Goal: Task Accomplishment & Management: Manage account settings

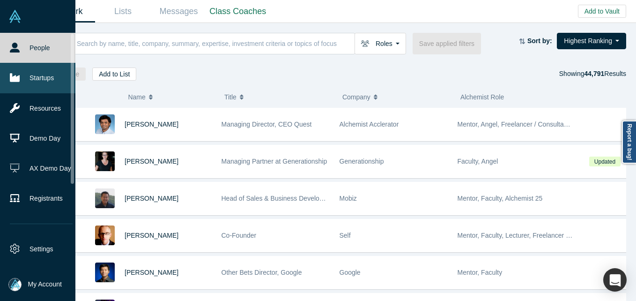
click at [13, 79] on icon at bounding box center [15, 78] width 10 height 8
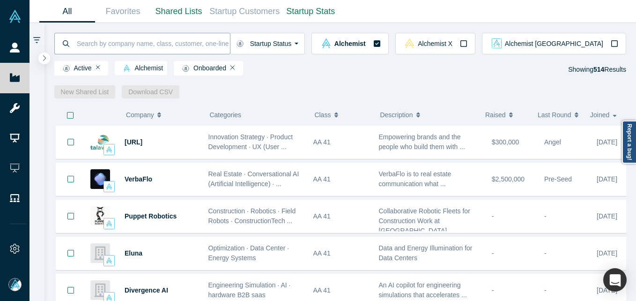
click at [151, 37] on input at bounding box center [153, 43] width 154 height 22
type input "u"
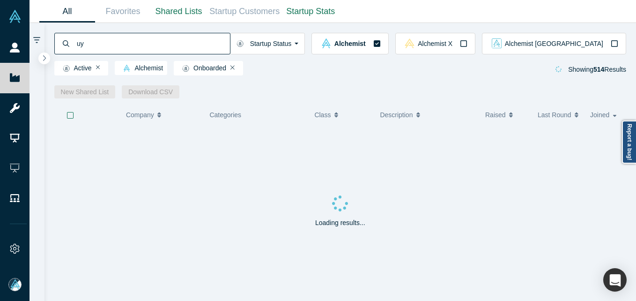
type input "u"
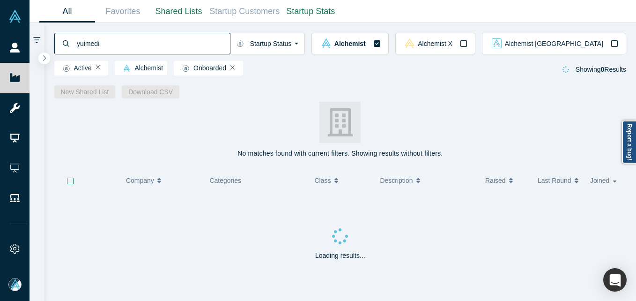
type input "yuimedi"
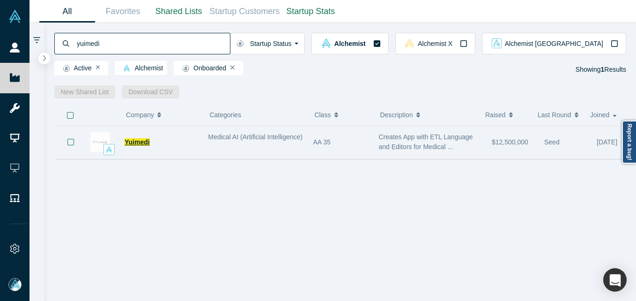
click at [132, 143] on span "Yuimedi" at bounding box center [137, 141] width 25 height 7
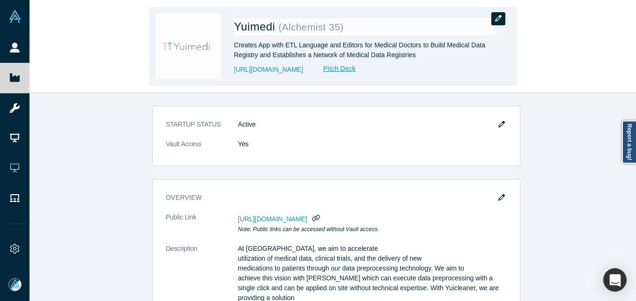
click at [497, 15] on icon "button" at bounding box center [498, 18] width 7 height 7
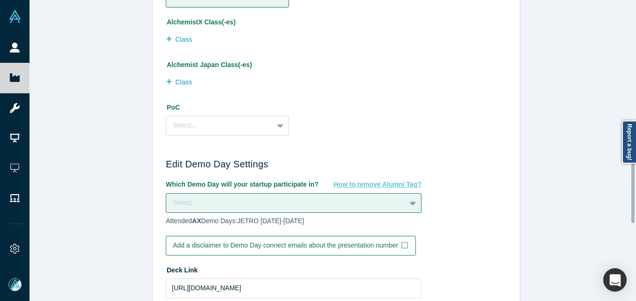
scroll to position [656, 0]
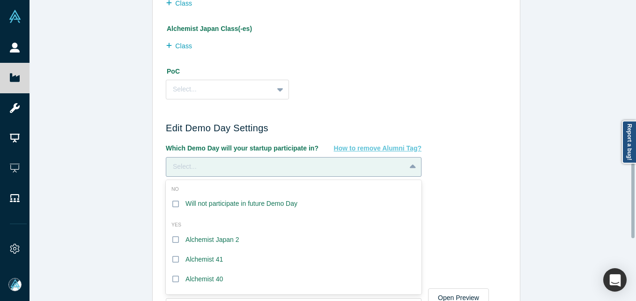
click at [262, 170] on div "Select..." at bounding box center [286, 167] width 226 height 10
click at [230, 201] on div "Will not participate in future Demo Day" at bounding box center [241, 204] width 112 height 10
click at [0, 0] on input "Will not participate in future Demo Day" at bounding box center [0, 0] width 0 height 0
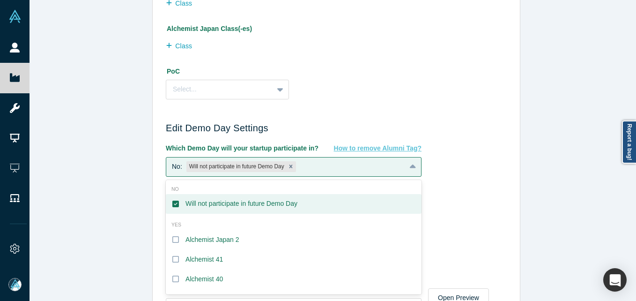
click at [48, 174] on div "Edit Company Profile * Name [PERSON_NAME] Name cannot contain emoticons Your cu…" at bounding box center [337, 154] width 614 height 308
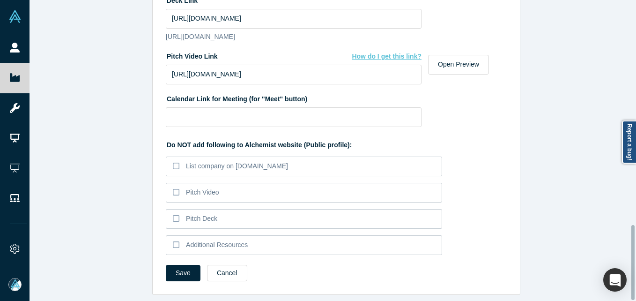
scroll to position [906, 0]
click at [176, 267] on button "Save" at bounding box center [183, 273] width 35 height 16
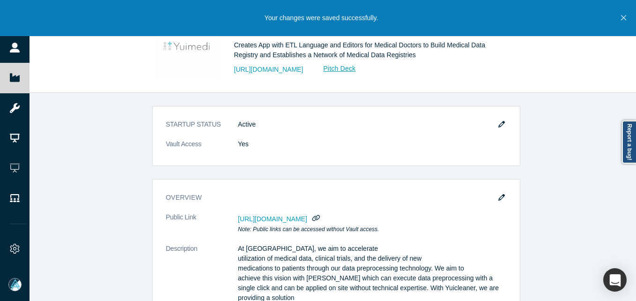
click at [621, 15] on icon "Close" at bounding box center [623, 18] width 5 height 8
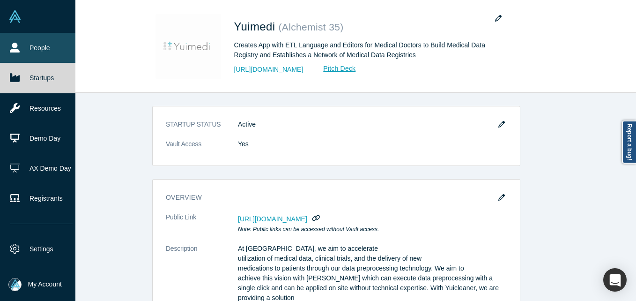
click at [21, 53] on link "People" at bounding box center [41, 48] width 82 height 30
